Goal: Information Seeking & Learning: Learn about a topic

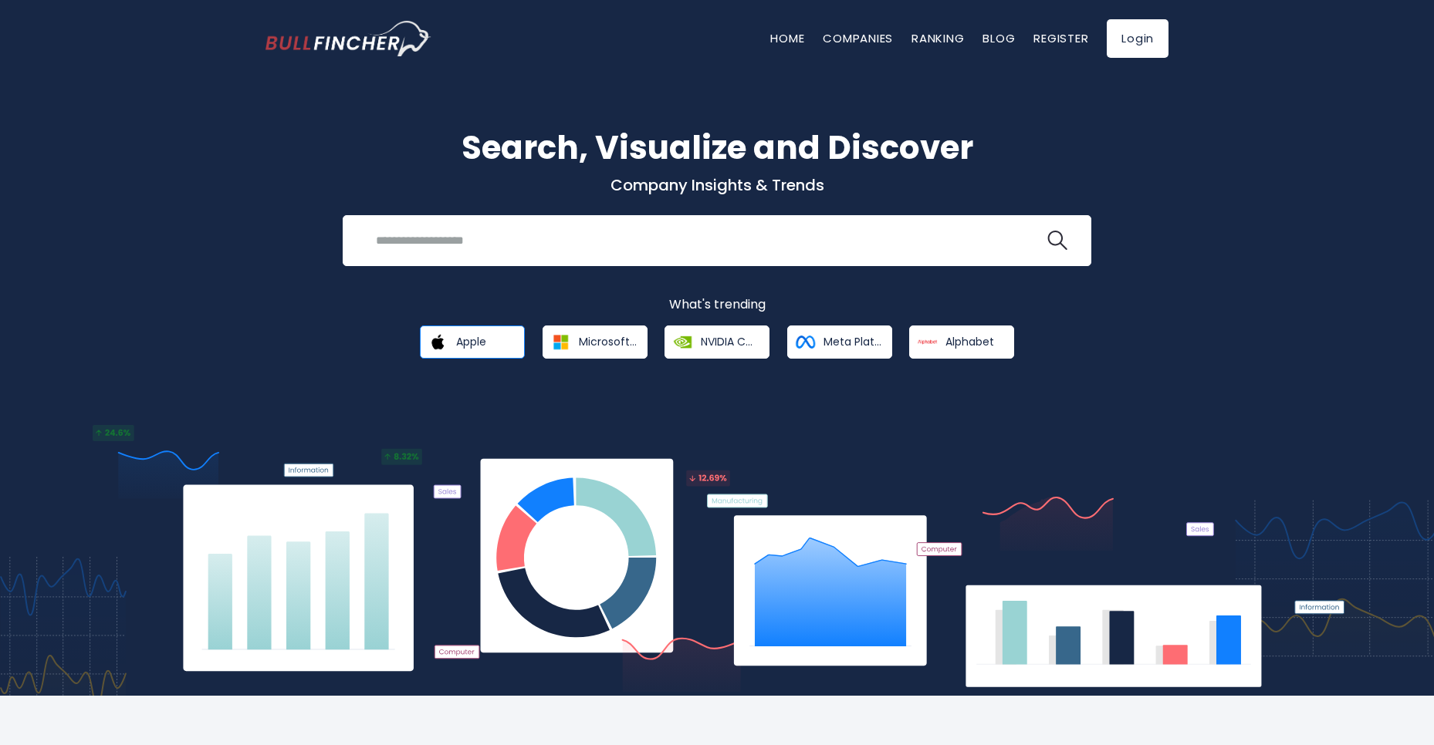
click at [470, 336] on span "Apple" at bounding box center [471, 342] width 30 height 14
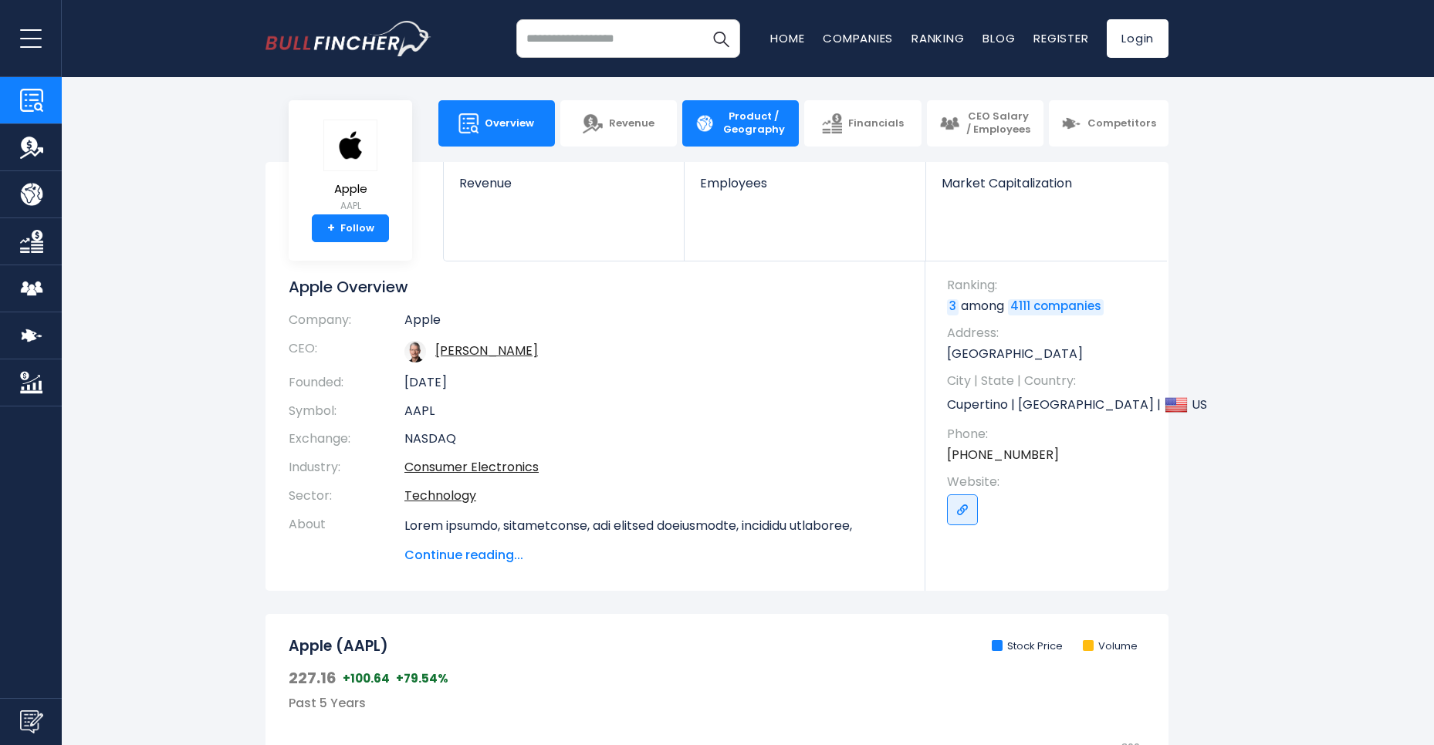
click at [743, 120] on span "Product / Geography" at bounding box center [754, 123] width 66 height 26
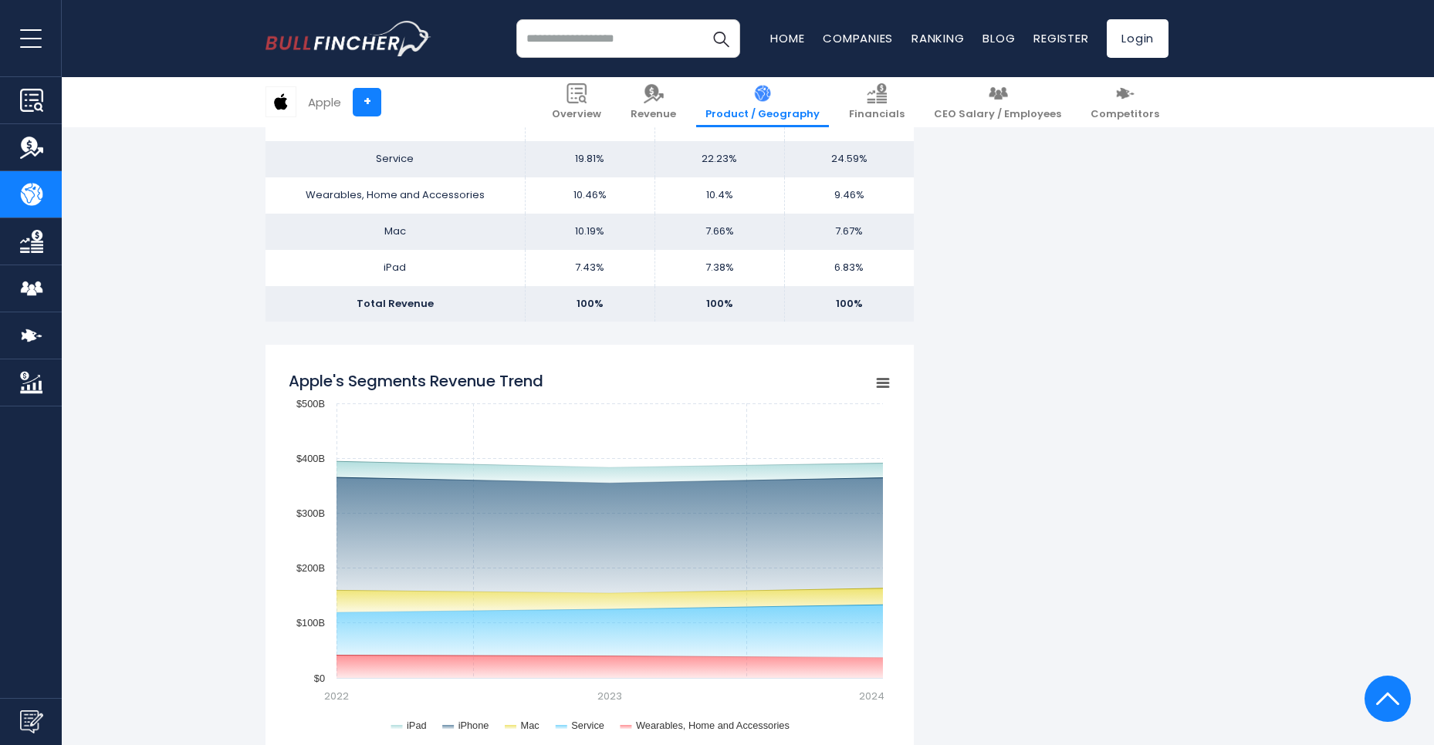
scroll to position [1204, 0]
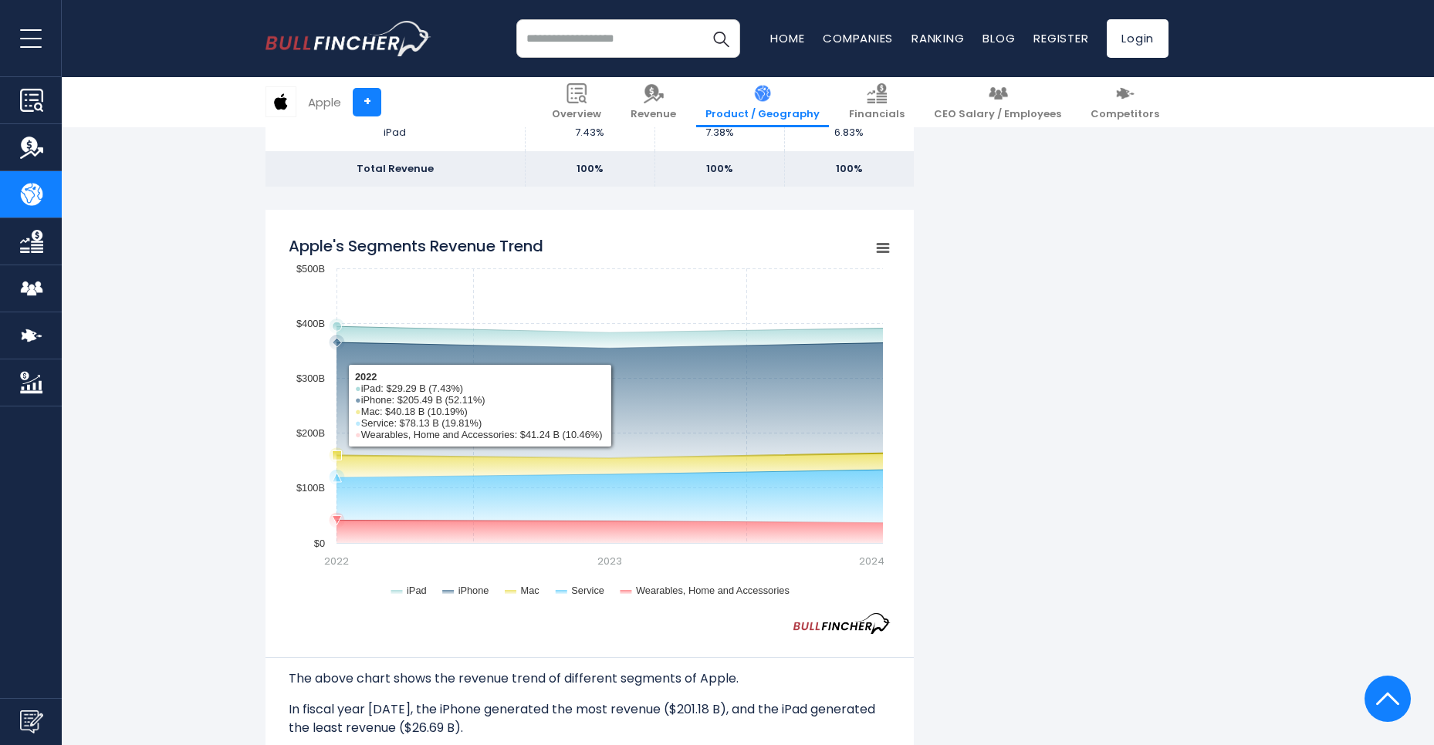
click at [344, 445] on rect "Apple's Segments Revenue Trend" at bounding box center [590, 421] width 602 height 386
click at [340, 398] on rect "Apple's Segments Revenue Trend" at bounding box center [590, 421] width 602 height 386
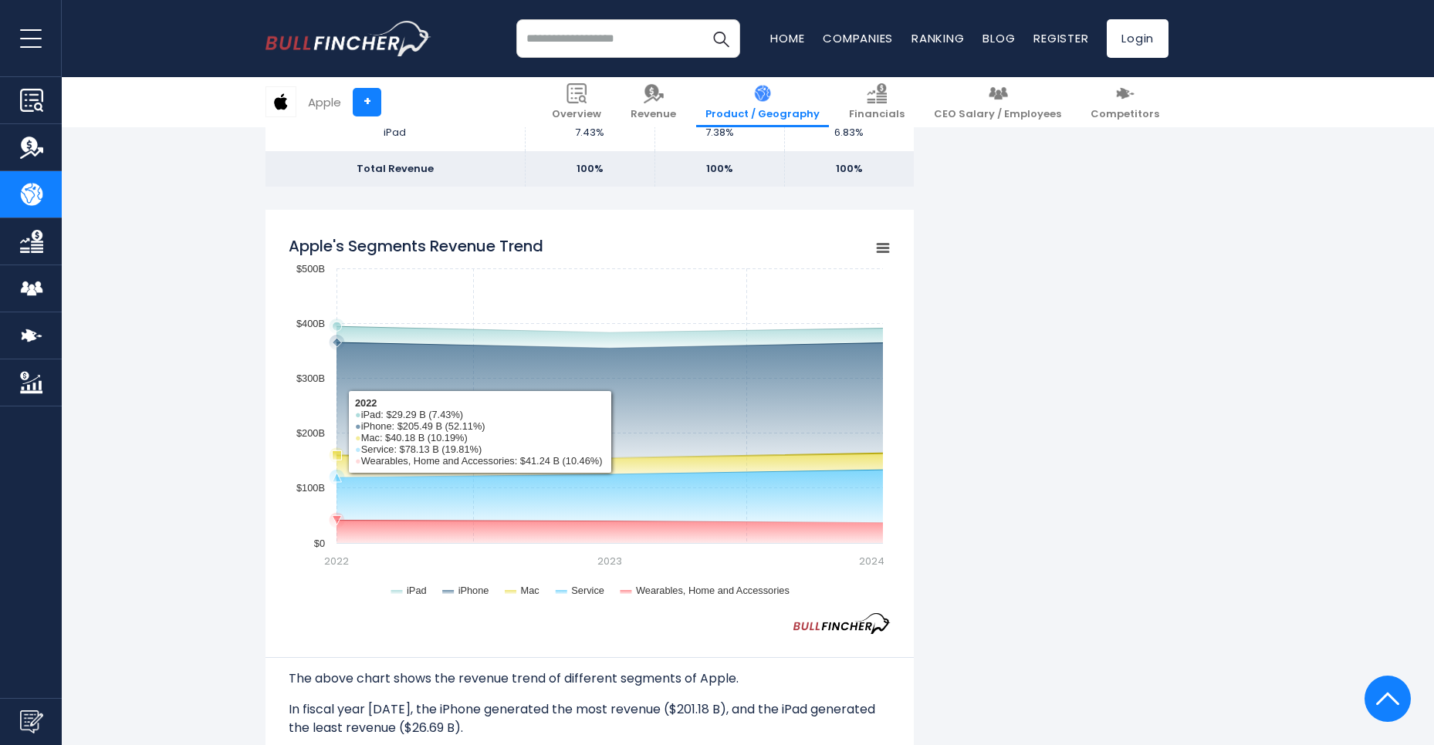
click at [337, 406] on icon "Apple's Segments Revenue Trend" at bounding box center [337, 406] width 0 height 275
